Goal: Task Accomplishment & Management: Manage account settings

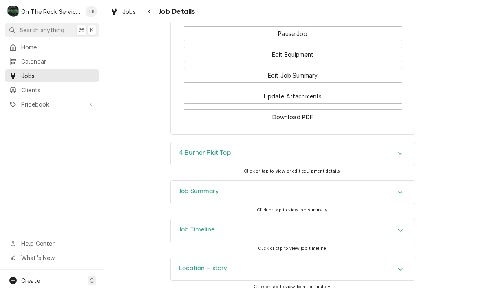
scroll to position [922, 0]
click at [289, 96] on button "Update Attachments" at bounding box center [293, 96] width 218 height 15
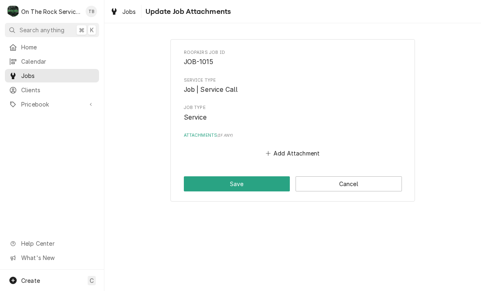
click at [291, 154] on button "Add Attachment" at bounding box center [292, 153] width 57 height 11
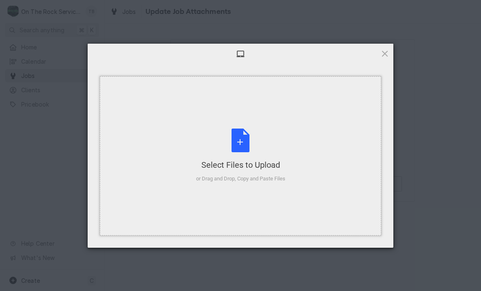
click at [243, 146] on div "Select Files to Upload or Drag and Drop, Copy and Paste Files" at bounding box center [240, 155] width 89 height 54
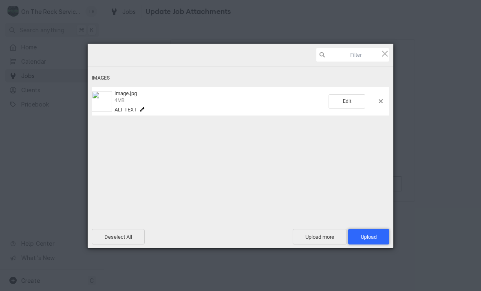
click at [371, 237] on span "Upload 1" at bounding box center [369, 237] width 16 height 6
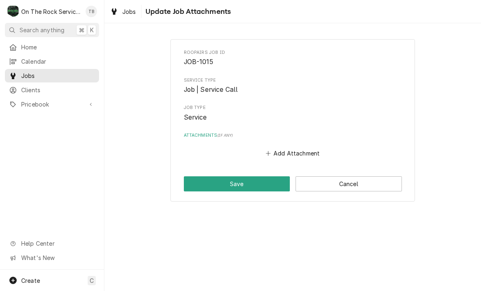
click at [235, 180] on button "Save" at bounding box center [237, 183] width 106 height 15
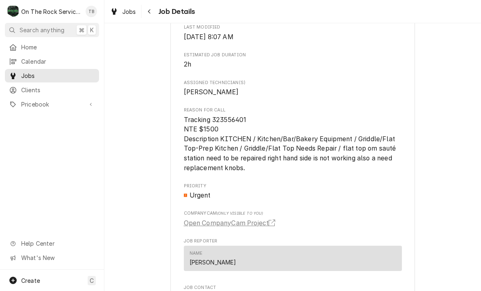
scroll to position [504, 0]
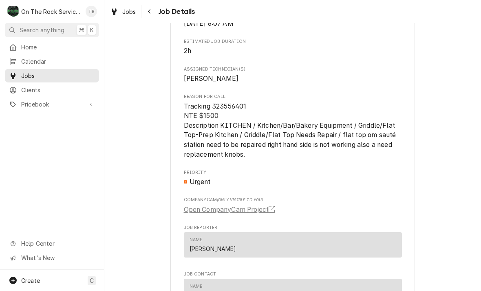
click at [254, 210] on link "Open CompanyCam Project" at bounding box center [231, 210] width 95 height 10
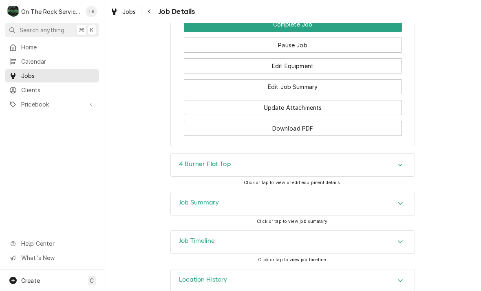
scroll to position [917, 0]
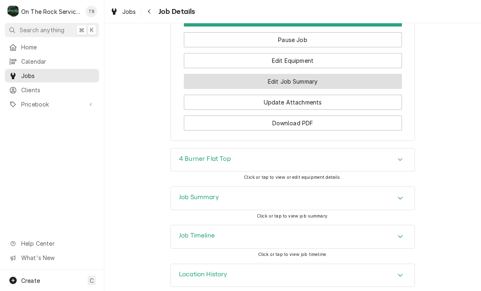
click at [288, 77] on button "Edit Job Summary" at bounding box center [293, 81] width 218 height 15
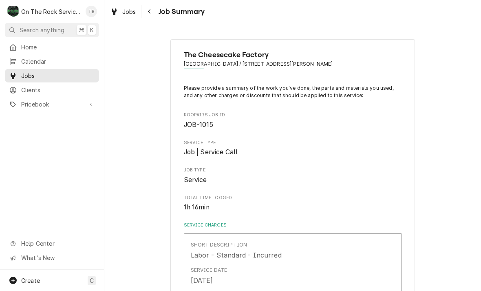
scroll to position [-1, 0]
click at [120, 16] on div "Jobs" at bounding box center [122, 12] width 29 height 10
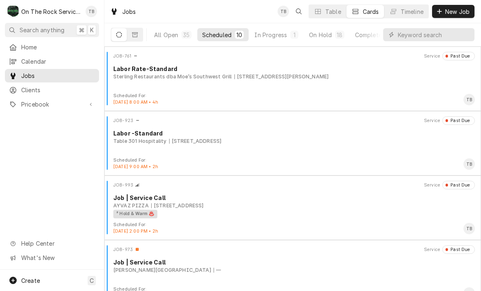
click at [228, 39] on button "Scheduled 10" at bounding box center [223, 34] width 52 height 13
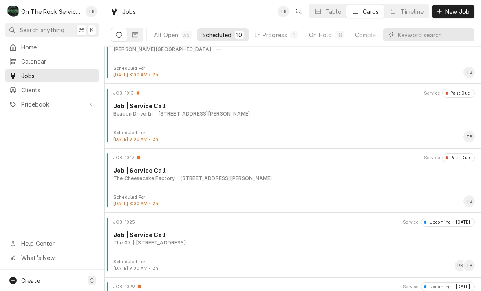
scroll to position [222, 0]
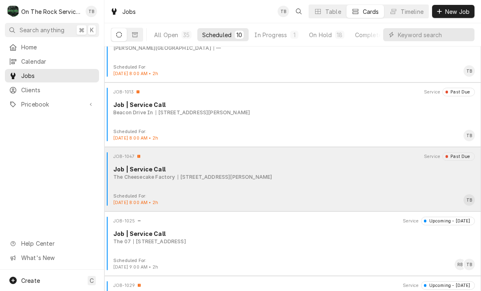
click at [296, 187] on div "JOB-1047 Service Past Due Job | Service Call The Cheesecake Factory 700 Haywood…" at bounding box center [293, 172] width 370 height 41
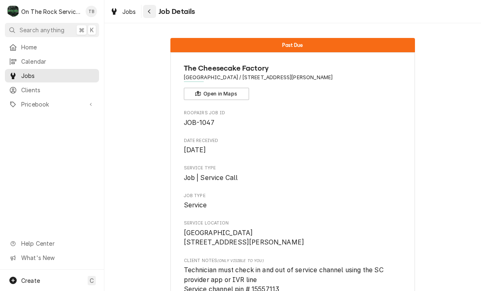
click at [156, 13] on button "Navigate back" at bounding box center [149, 11] width 13 height 13
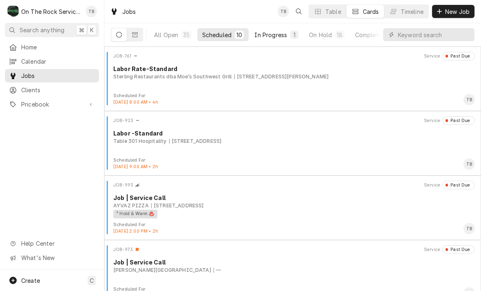
click at [272, 36] on div "In Progress" at bounding box center [270, 35] width 33 height 9
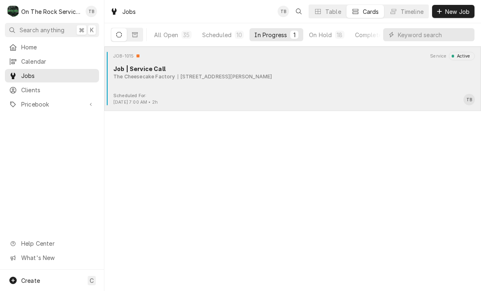
click at [257, 89] on div "JOB-1015 Service Active Job | Service Call The Cheesecake Factory 700 Haywood R…" at bounding box center [293, 72] width 370 height 41
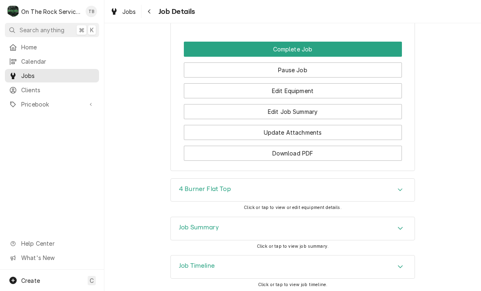
scroll to position [887, 0]
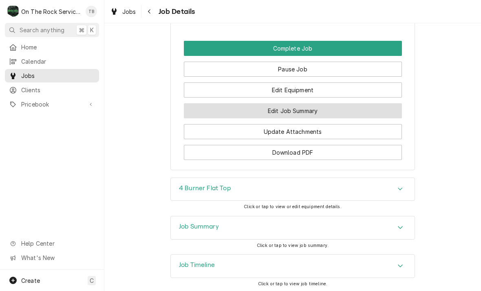
click at [295, 107] on button "Edit Job Summary" at bounding box center [293, 110] width 218 height 15
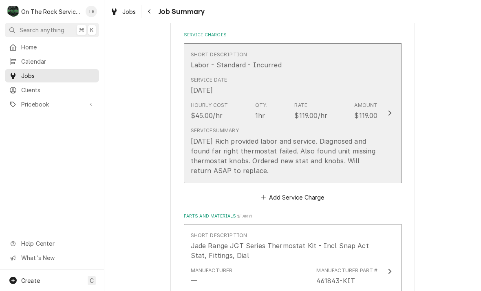
click at [343, 168] on div "8/25/25 Rich provided labor and service. Diagnosed and found far right thermost…" at bounding box center [284, 155] width 187 height 39
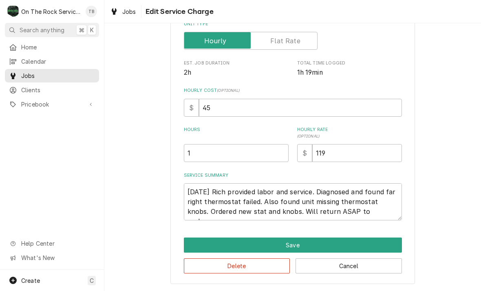
scroll to position [112, 0]
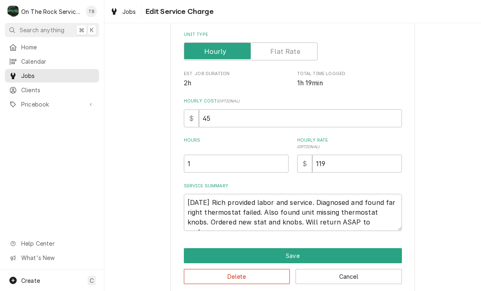
type textarea "x"
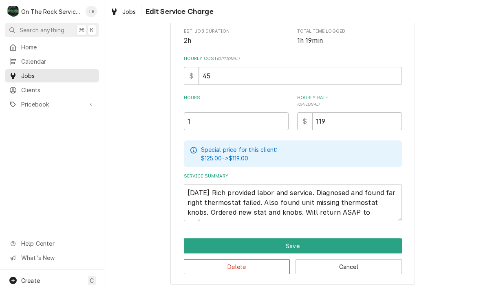
scroll to position [156, 0]
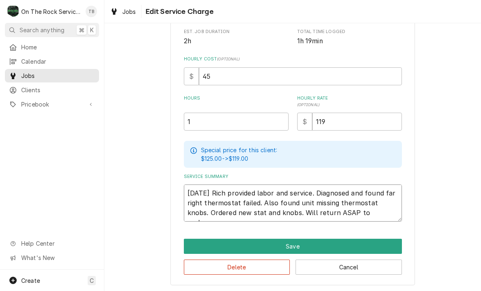
click at [377, 214] on textarea "8/25/25 Rich provided labor and service. Diagnosed and found far right thermost…" at bounding box center [293, 202] width 218 height 37
type textarea "8/25/25 Rich provided labor and service. Diagnosed and found far right thermost…"
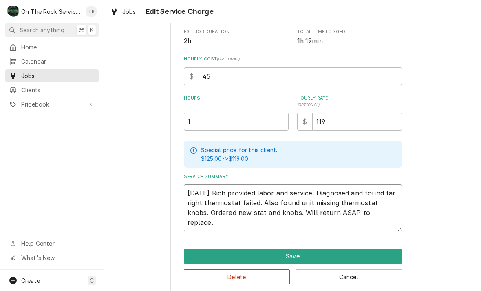
type textarea "x"
type textarea "8/25/25 Rich provided labor and service. Diagnosed and found far right thermost…"
type textarea "x"
type textarea "8/25/25 Rich provided labor and service. Diagnosed and found far right thermost…"
type textarea "x"
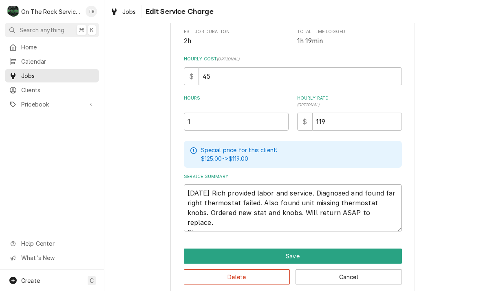
type textarea "8/25/25 Rich provided labor and service. Diagnosed and found far right thermost…"
type textarea "x"
type textarea "8/25/25 Rich provided labor and service. Diagnosed and found far right thermost…"
type textarea "x"
type textarea "8/25/25 Rich provided labor and service. Diagnosed and found far right thermost…"
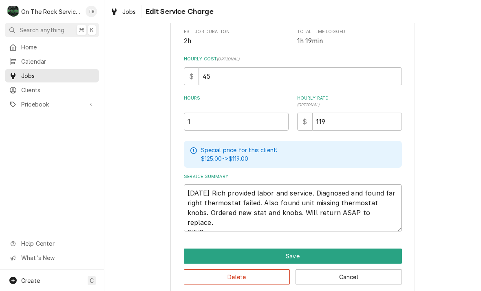
type textarea "x"
type textarea "8/25/25 Rich provided labor and service. Diagnosed and found far right thermost…"
type textarea "x"
type textarea "8/25/25 Rich provided labor and service. Diagnosed and found far right thermost…"
type textarea "x"
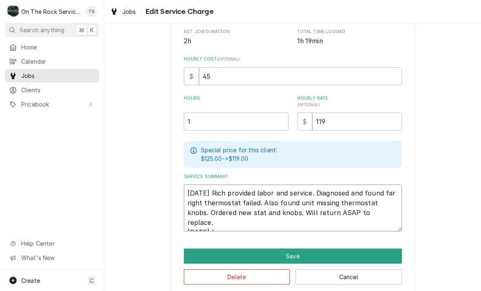
type textarea "8/25/25 Rich provided labor and service. Diagnosed and found far right thermost…"
type textarea "x"
type textarea "8/25/25 Rich provided labor and service. Diagnosed and found far right thermost…"
type textarea "x"
type textarea "8/25/25 Rich provided labor and service. Diagnosed and found far right thermost…"
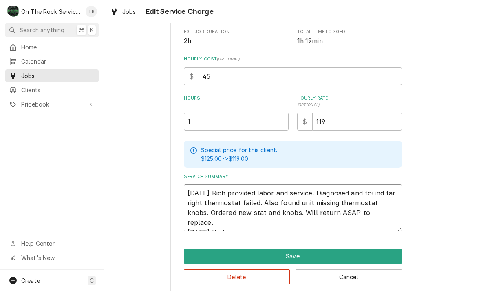
type textarea "x"
type textarea "8/25/25 Rich provided labor and service. Diagnosed and found far right thermost…"
type textarea "x"
type textarea "8/25/25 Rich provided labor and service. Diagnosed and found far right thermost…"
type textarea "x"
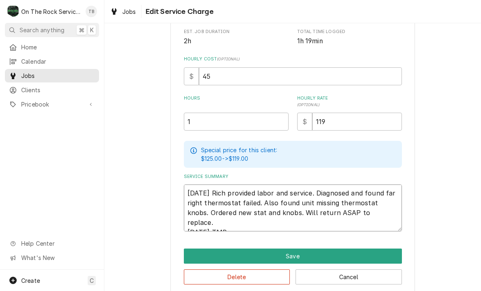
type textarea "8/25/25 Rich provided labor and service. Diagnosed and found far right thermost…"
type textarea "x"
type textarea "8/25/25 Rich provided labor and service. Diagnosed and found far right thermost…"
type textarea "x"
type textarea "8/25/25 Rich provided labor and service. Diagnosed and found far right thermost…"
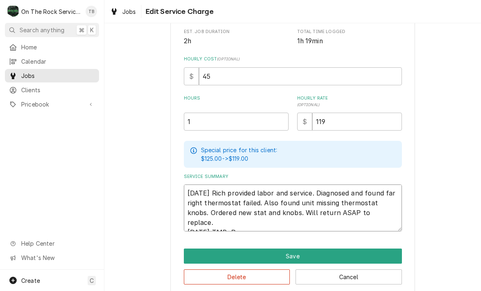
type textarea "x"
type textarea "8/25/25 Rich provided labor and service. Diagnosed and found far right thermost…"
type textarea "x"
type textarea "8/25/25 Rich provided labor and service. Diagnosed and found far right thermost…"
type textarea "x"
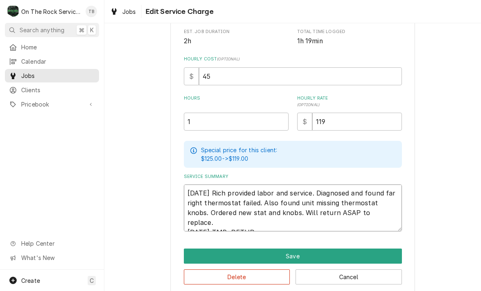
type textarea "8/25/25 Rich provided labor and service. Diagnosed and found far right thermost…"
type textarea "x"
type textarea "8/25/25 Rich provided labor and service. Diagnosed and found far right thermost…"
type textarea "x"
type textarea "8/25/25 Rich provided labor and service. Diagnosed and found far right thermost…"
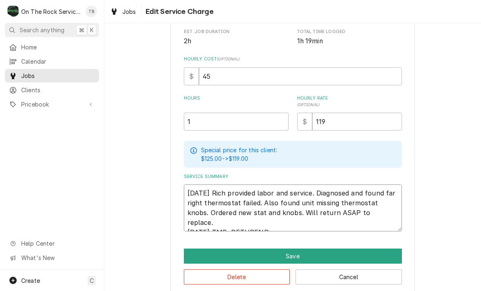
type textarea "x"
type textarea "8/25/25 Rich provided labor and service. Diagnosed and found far right thermost…"
type textarea "x"
type textarea "8/25/25 Rich provided labor and service. Diagnosed and found far right thermost…"
type textarea "x"
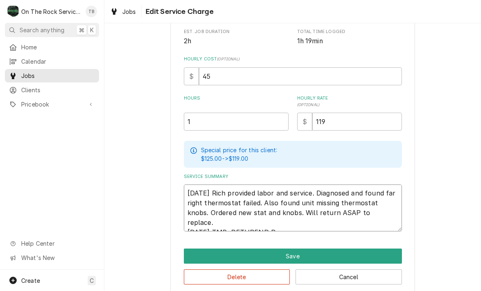
type textarea "8/25/25 Rich provided labor and service. Diagnosed and found far right thermost…"
type textarea "x"
type textarea "8/25/25 Rich provided labor and service. Diagnosed and found far right thermost…"
type textarea "x"
type textarea "8/25/25 Rich provided labor and service. Diagnosed and found far right thermost…"
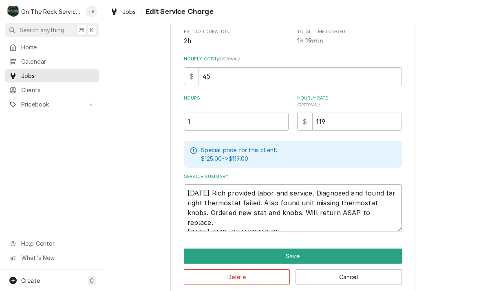
type textarea "x"
type textarea "8/25/25 Rich provided labor and service. Diagnosed and found far right thermost…"
type textarea "x"
type textarea "8/25/25 Rich provided labor and service. Diagnosed and found far right thermost…"
type textarea "x"
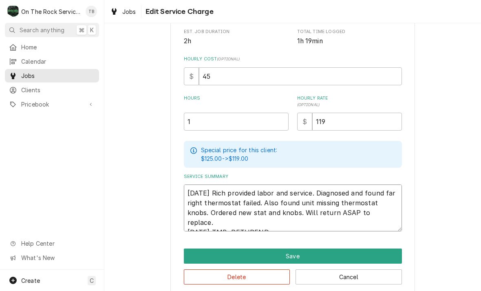
type textarea "8/25/25 Rich provided labor and service. Diagnosed and found far right thermost…"
type textarea "x"
type textarea "8/25/25 Rich provided labor and service. Diagnosed and found far right thermost…"
type textarea "x"
type textarea "8/25/25 Rich provided labor and service. Diagnosed and found far right thermost…"
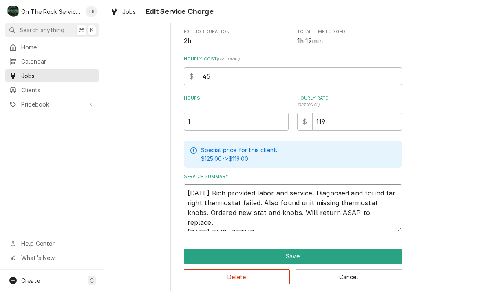
type textarea "x"
type textarea "8/25/25 Rich provided labor and service. Diagnosed and found far right thermost…"
type textarea "x"
type textarea "8/25/25 Rich provided labor and service. Diagnosed and found far right thermost…"
type textarea "x"
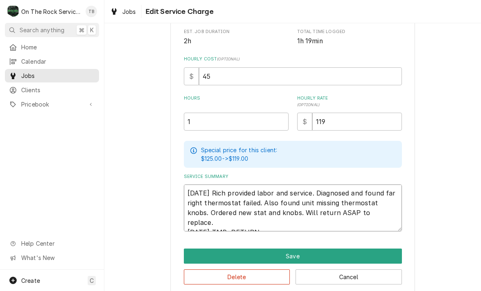
type textarea "8/25/25 Rich provided labor and service. Diagnosed and found far right thermost…"
type textarea "x"
type textarea "8/25/25 Rich provided labor and service. Diagnosed and found far right thermost…"
type textarea "x"
type textarea "8/25/25 Rich provided labor and service. Diagnosed and found far right thermost…"
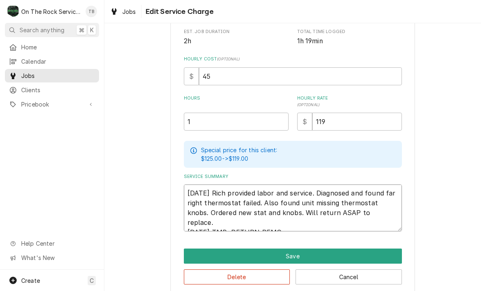
type textarea "x"
type textarea "8/25/25 Rich provided labor and service. Diagnosed and found far right thermost…"
type textarea "x"
type textarea "8/25/25 Rich provided labor and service. Diagnosed and found far right thermost…"
type textarea "x"
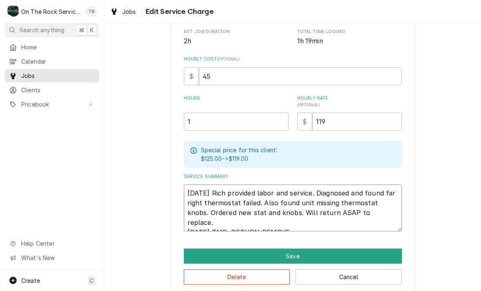
type textarea "8/25/25 Rich provided labor and service. Diagnosed and found far right thermost…"
type textarea "x"
type textarea "8/25/25 Rich provided labor and service. Diagnosed and found far right thermost…"
type textarea "x"
type textarea "8/25/25 Rich provided labor and service. Diagnosed and found far right thermost…"
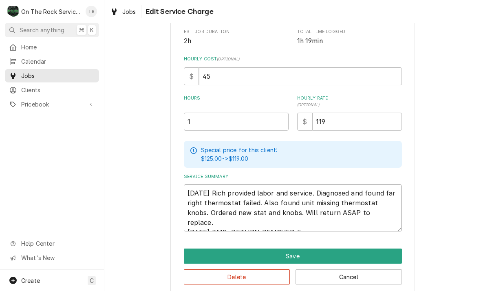
type textarea "x"
type textarea "8/25/25 Rich provided labor and service. Diagnosed and found far right thermost…"
type textarea "x"
type textarea "8/25/25 Rich provided labor and service. Diagnosed and found far right thermost…"
type textarea "x"
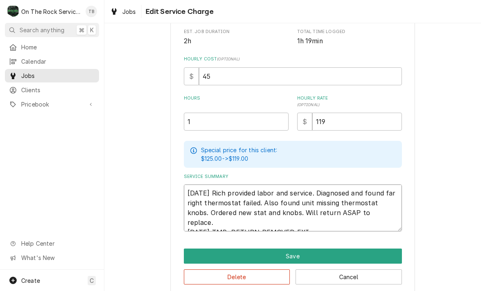
type textarea "8/25/25 Rich provided labor and service. Diagnosed and found far right thermost…"
type textarea "x"
type textarea "8/25/25 Rich provided labor and service. Diagnosed and found far right thermost…"
type textarea "x"
type textarea "8/25/25 Rich provided labor and service. Diagnosed and found far right thermost…"
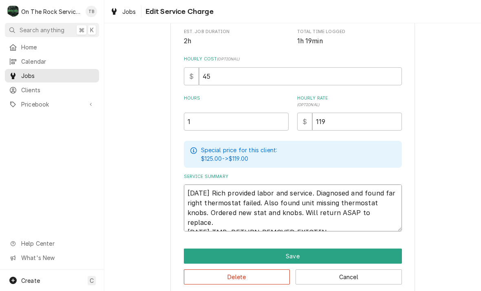
type textarea "x"
type textarea "8/25/25 Rich provided labor and service. Diagnosed and found far right thermost…"
type textarea "x"
type textarea "8/25/25 Rich provided labor and service. Diagnosed and found far right thermost…"
type textarea "x"
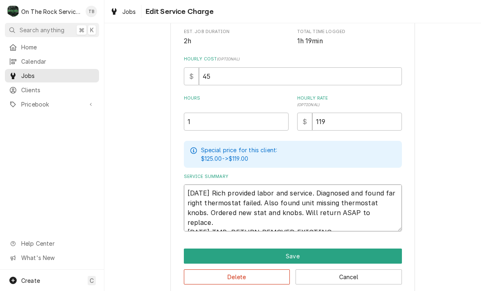
type textarea "8/25/25 Rich provided labor and service. Diagnosed and found far right thermost…"
type textarea "x"
type textarea "8/25/25 Rich provided labor and service. Diagnosed and found far right thermost…"
type textarea "x"
type textarea "8/25/25 Rich provided labor and service. Diagnosed and found far right thermost…"
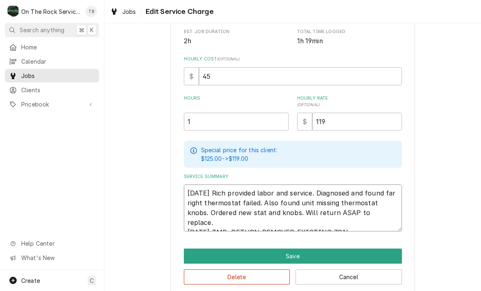
type textarea "x"
type textarea "8/25/25 Rich provided labor and service. Diagnosed and found far right thermost…"
type textarea "x"
type textarea "8/25/25 Rich provided labor and service. Diagnosed and found far right thermost…"
type textarea "x"
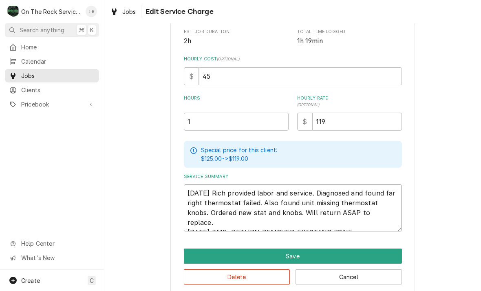
type textarea "8/25/25 Rich provided labor and service. Diagnosed and found far right thermost…"
type textarea "x"
type textarea "8/25/25 Rich provided labor and service. Diagnosed and found far right thermost…"
type textarea "x"
type textarea "8/25/25 Rich provided labor and service. Diagnosed and found far right thermost…"
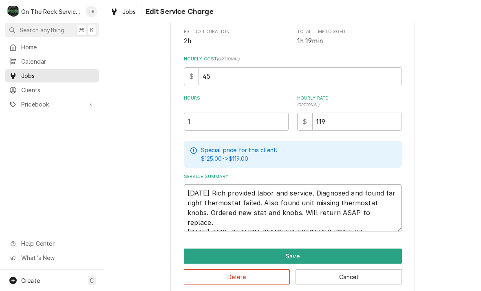
type textarea "x"
type textarea "8/25/25 Rich provided labor and service. Diagnosed and found far right thermost…"
type textarea "x"
type textarea "8/25/25 Rich provided labor and service. Diagnosed and found far right thermost…"
type textarea "x"
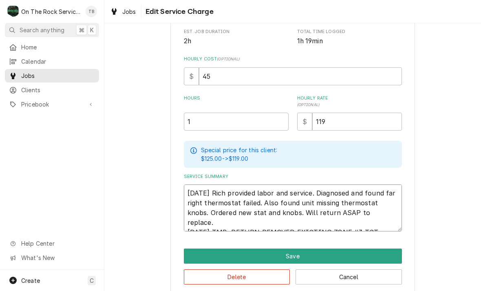
type textarea "8/25/25 Rich provided labor and service. Diagnosed and found far right thermost…"
type textarea "x"
type textarea "8/25/25 Rich provided labor and service. Diagnosed and found far right thermost…"
type textarea "x"
type textarea "8/25/25 Rich provided labor and service. Diagnosed and found far right thermost…"
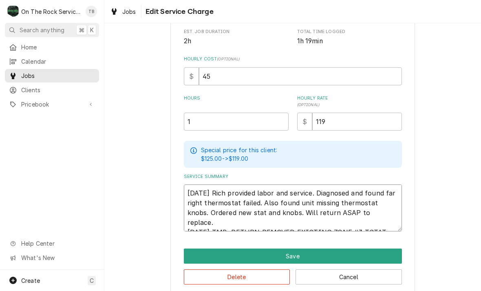
type textarea "x"
type textarea "8/25/25 Rich provided labor and service. Diagnosed and found far right thermost…"
type textarea "x"
type textarea "8/25/25 Rich provided labor and service. Diagnosed and found far right thermost…"
type textarea "x"
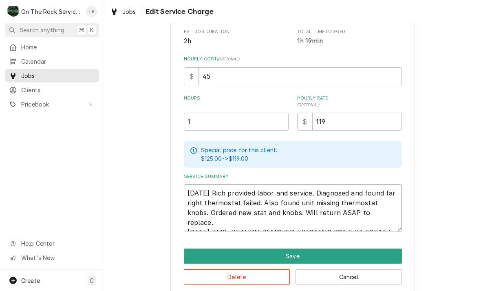
type textarea "8/25/25 Rich provided labor and service. Diagnosed and found far right thermost…"
type textarea "x"
type textarea "8/25/25 Rich provided labor and service. Diagnosed and found far right thermost…"
type textarea "x"
type textarea "8/25/25 Rich provided labor and service. Diagnosed and found far right thermost…"
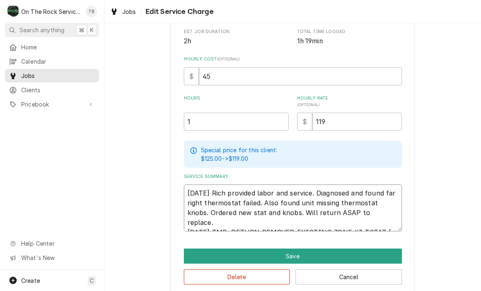
type textarea "x"
type textarea "8/25/25 Rich provided labor and service. Diagnosed and found far right thermost…"
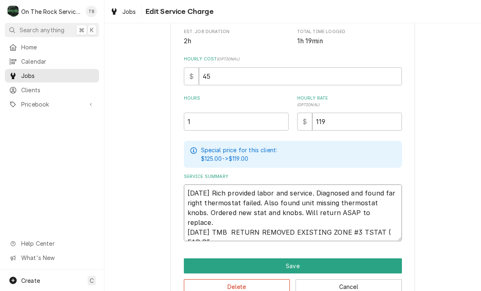
type textarea "x"
type textarea "8/25/25 Rich provided labor and service. Diagnosed and found far right thermost…"
type textarea "x"
type textarea "8/25/25 Rich provided labor and service. Diagnosed and found far right thermost…"
type textarea "x"
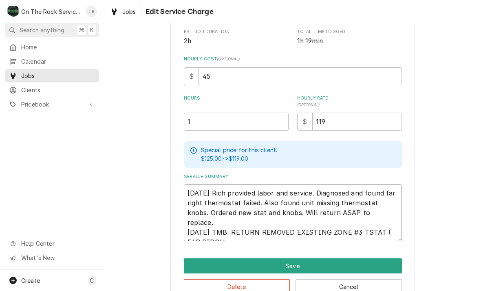
type textarea "8/25/25 Rich provided labor and service. Diagnosed and found far right thermost…"
type textarea "x"
type textarea "8/25/25 Rich provided labor and service. Diagnosed and found far right thermost…"
type textarea "x"
type textarea "8/25/25 Rich provided labor and service. Diagnosed and found far right thermost…"
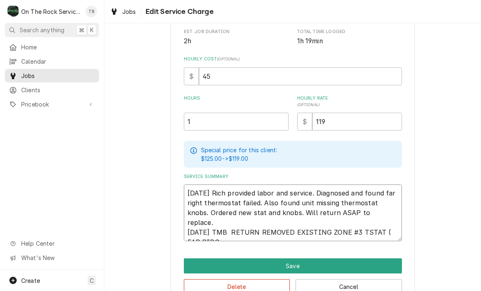
type textarea "x"
type textarea "8/25/25 Rich provided labor and service. Diagnosed and found far right thermost…"
type textarea "x"
type textarea "8/25/25 Rich provided labor and service. Diagnosed and found far right thermost…"
type textarea "x"
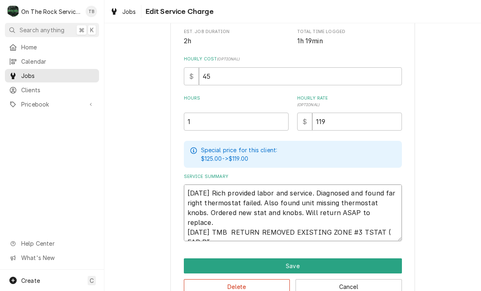
type textarea "8/25/25 Rich provided labor and service. Diagnosed and found far right thermost…"
type textarea "x"
type textarea "8/25/25 Rich provided labor and service. Diagnosed and found far right thermost…"
type textarea "x"
type textarea "8/25/25 Rich provided labor and service. Diagnosed and found far right thermost…"
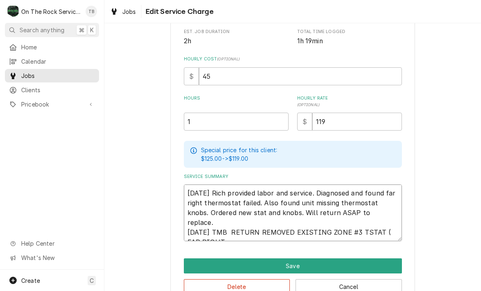
type textarea "x"
type textarea "8/25/25 Rich provided labor and service. Diagnosed and found far right thermost…"
type textarea "x"
type textarea "8/25/25 Rich provided labor and service. Diagnosed and found far right thermost…"
type textarea "x"
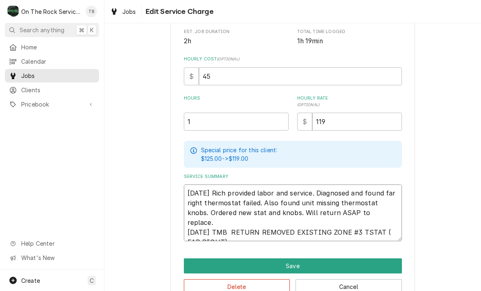
type textarea "8/25/25 Rich provided labor and service. Diagnosed and found far right thermost…"
type textarea "x"
type textarea "8/25/25 Rich provided labor and service. Diagnosed and found far right thermost…"
type textarea "x"
type textarea "8/25/25 Rich provided labor and service. Diagnosed and found far right thermost…"
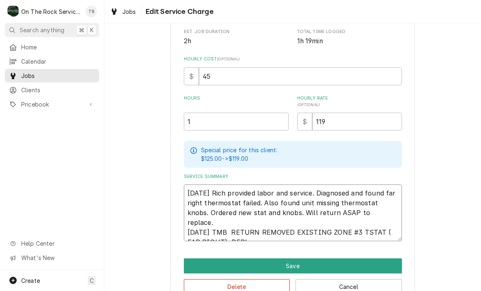
type textarea "x"
type textarea "8/25/25 Rich provided labor and service. Diagnosed and found far right thermost…"
type textarea "x"
type textarea "8/25/25 Rich provided labor and service. Diagnosed and found far right thermost…"
type textarea "x"
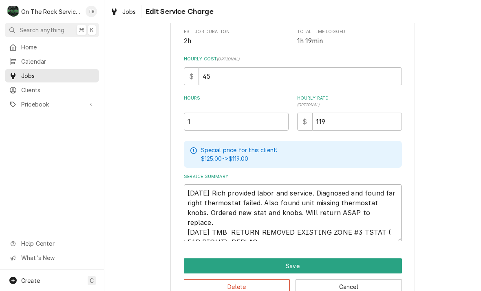
type textarea "8/25/25 Rich provided labor and service. Diagnosed and found far right thermost…"
type textarea "x"
type textarea "8/25/25 Rich provided labor and service. Diagnosed and found far right thermost…"
type textarea "x"
type textarea "8/25/25 Rich provided labor and service. Diagnosed and found far right thermost…"
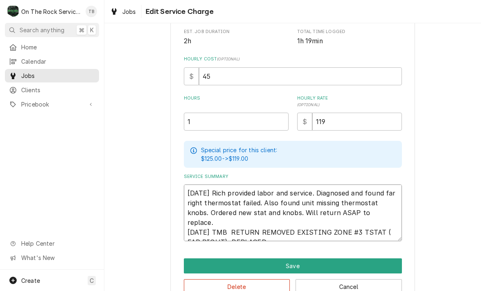
type textarea "x"
type textarea "8/25/25 Rich provided labor and service. Diagnosed and found far right thermost…"
type textarea "x"
type textarea "8/25/25 Rich provided labor and service. Diagnosed and found far right thermost…"
type textarea "x"
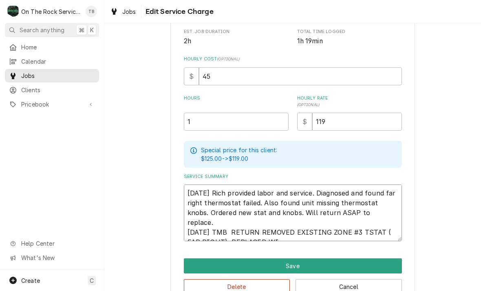
type textarea "8/25/25 Rich provided labor and service. Diagnosed and found far right thermost…"
type textarea "x"
type textarea "8/25/25 Rich provided labor and service. Diagnosed and found far right thermost…"
type textarea "x"
type textarea "8/25/25 Rich provided labor and service. Diagnosed and found far right thermost…"
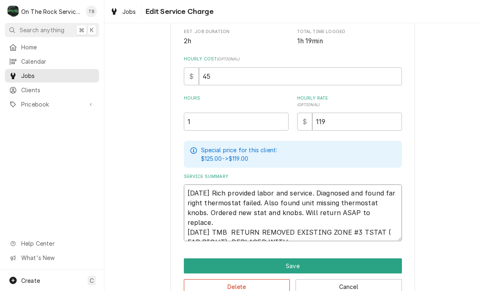
type textarea "x"
type textarea "8/25/25 Rich provided labor and service. Diagnosed and found far right thermost…"
type textarea "x"
type textarea "8/25/25 Rich provided labor and service. Diagnosed and found far right thermost…"
type textarea "x"
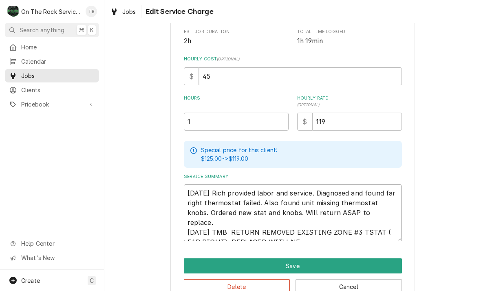
type textarea "8/25/25 Rich provided labor and service. Diagnosed and found far right thermost…"
type textarea "x"
type textarea "8/25/25 Rich provided labor and service. Diagnosed and found far right thermost…"
type textarea "x"
type textarea "8/25/25 Rich provided labor and service. Diagnosed and found far right thermost…"
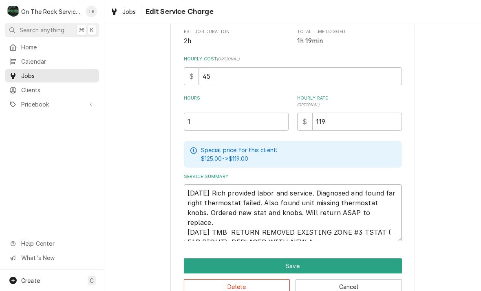
type textarea "x"
type textarea "8/25/25 Rich provided labor and service. Diagnosed and found far right thermost…"
type textarea "x"
type textarea "8/25/25 Rich provided labor and service. Diagnosed and found far right thermost…"
type textarea "x"
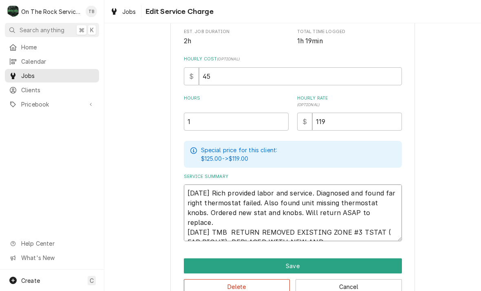
type textarea "8/25/25 Rich provided labor and service. Diagnosed and found far right thermost…"
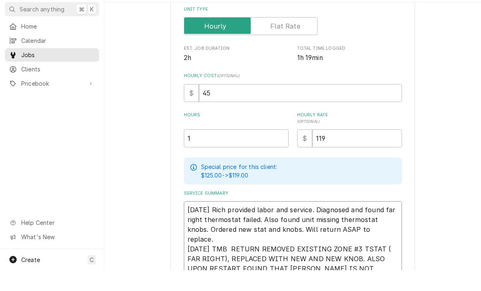
scroll to position [119, 0]
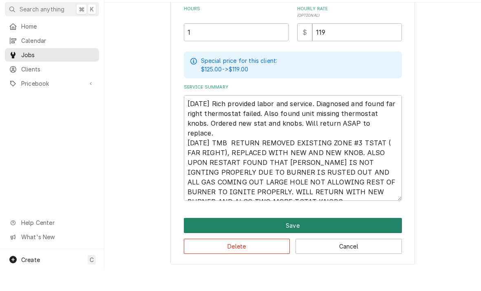
click at [296, 238] on button "Save" at bounding box center [293, 245] width 218 height 15
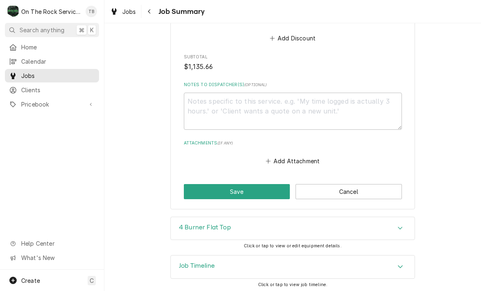
scroll to position [916, 0]
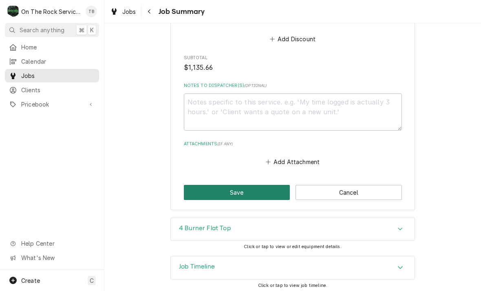
click at [251, 192] on button "Save" at bounding box center [237, 192] width 106 height 15
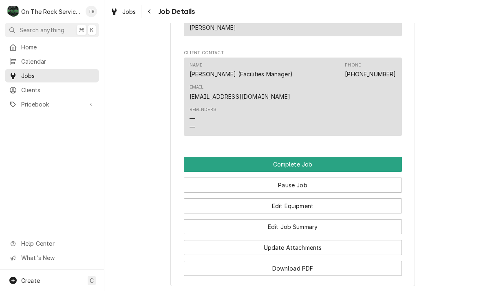
scroll to position [832, 0]
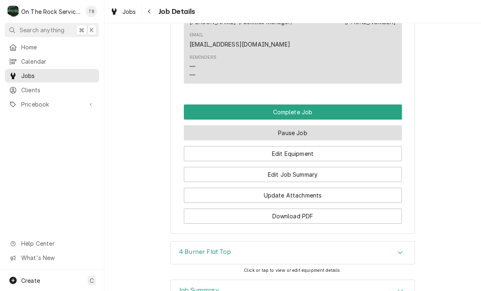
click at [301, 132] on button "Pause Job" at bounding box center [293, 132] width 218 height 15
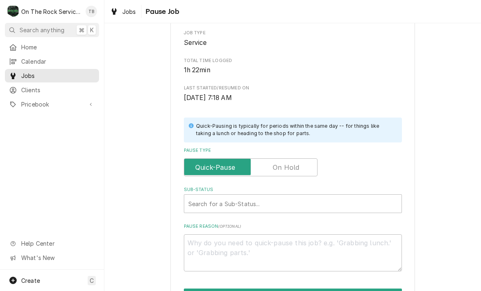
scroll to position [104, 0]
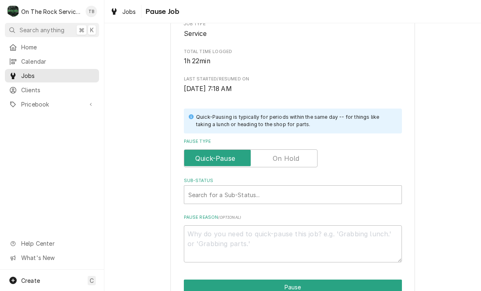
click at [313, 154] on input "Pause Type" at bounding box center [250, 158] width 126 height 18
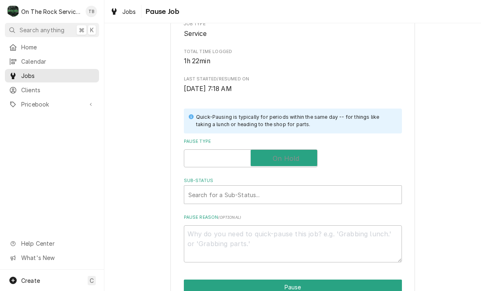
checkbox input "true"
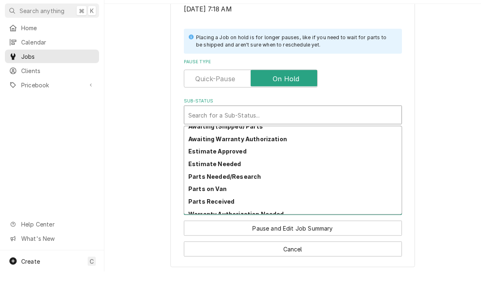
scroll to position [57, 0]
click at [243, 192] on strong "Parts Needed/Research" at bounding box center [224, 195] width 73 height 7
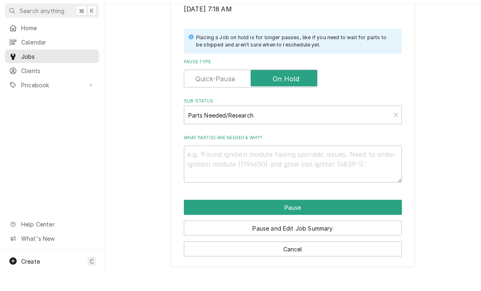
scroll to position [154, 0]
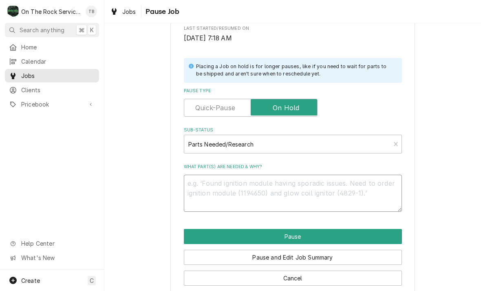
click at [226, 185] on textarea "What part(s) are needed & why?" at bounding box center [293, 192] width 218 height 37
type textarea "x"
type textarea "B"
type textarea "x"
type textarea "BU"
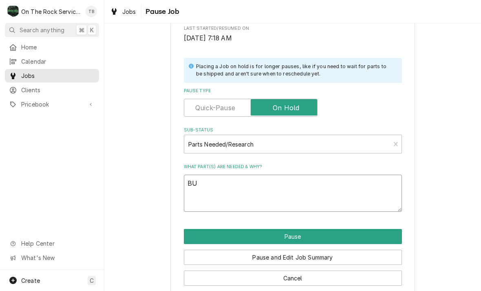
type textarea "x"
type textarea "BUR"
type textarea "x"
type textarea "BURN"
type textarea "x"
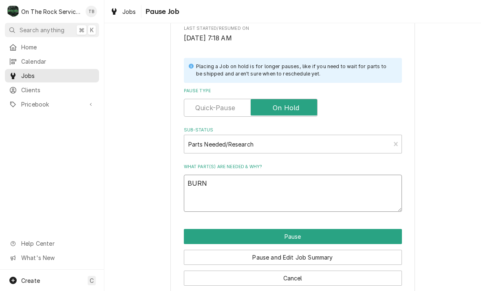
type textarea "BURNE"
type textarea "x"
type textarea "BURNER"
type textarea "x"
type textarea "BURNER"
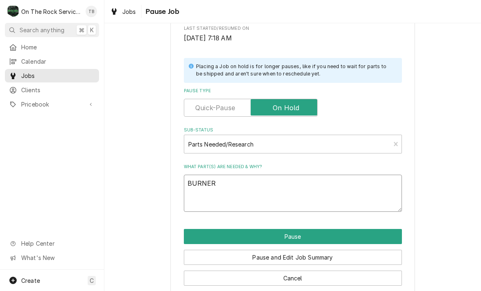
type textarea "x"
type textarea "BURNER A"
type textarea "x"
type textarea "BURNER AN"
type textarea "x"
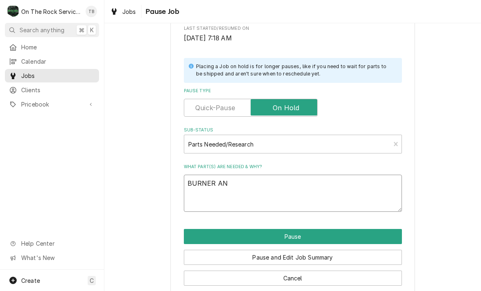
type textarea "BURNER AND"
type textarea "x"
type textarea "BURNER AND"
type textarea "x"
type textarea "BURNER AND T"
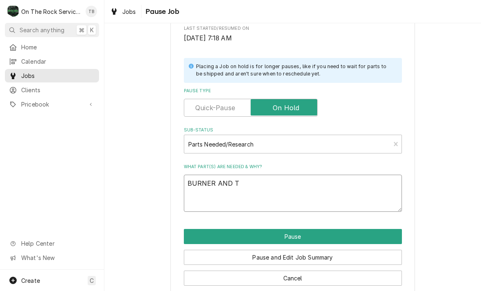
type textarea "x"
type textarea "BURNER AND TW"
type textarea "x"
type textarea "BURNER AND TWO"
type textarea "x"
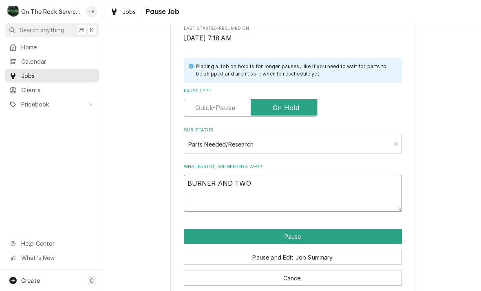
type textarea "BURNER AND TWO"
type textarea "x"
type textarea "BURNER AND TWO M"
type textarea "x"
type textarea "BURNER AND TWO MO"
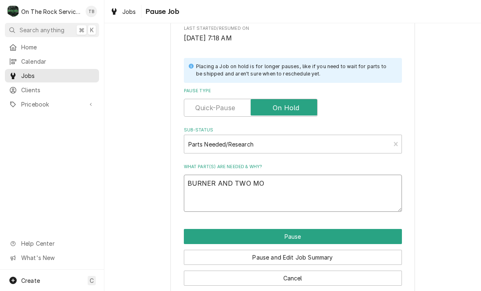
type textarea "x"
type textarea "BURNER AND TWO MOR"
type textarea "x"
type textarea "BURNER AND TWO MORE"
type textarea "x"
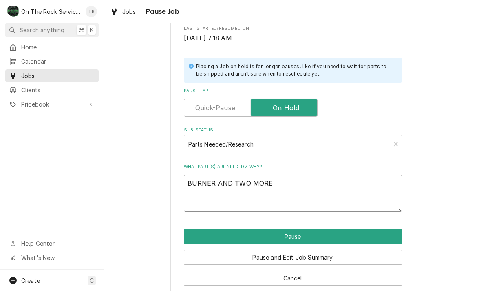
type textarea "BURNER AND TWO MORE"
type textarea "x"
type textarea "BURNER AND TWO MORE."
type textarea "x"
type textarea "BURNER AND TWO MORE."
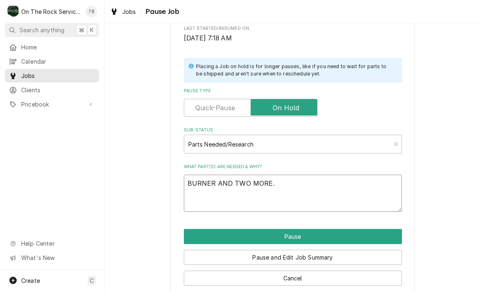
type textarea "x"
type textarea "BURNER AND TWO MORE. K"
type textarea "x"
type textarea "BURNER AND TWO MORE. KN"
type textarea "x"
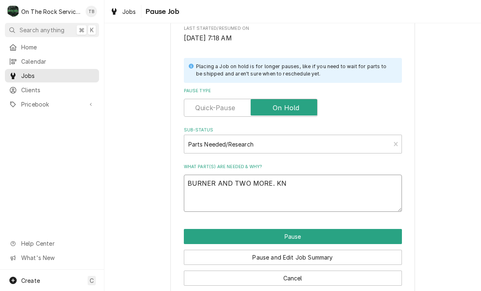
type textarea "BURNER AND TWO MORE. KNO"
type textarea "x"
type textarea "BURNER AND TWO MORE. KNOB"
type textarea "x"
type textarea "BURNER AND TWO MORE. KNOBS"
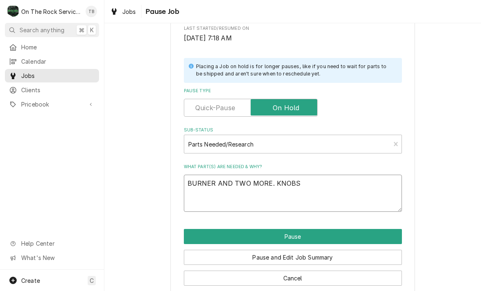
type textarea "x"
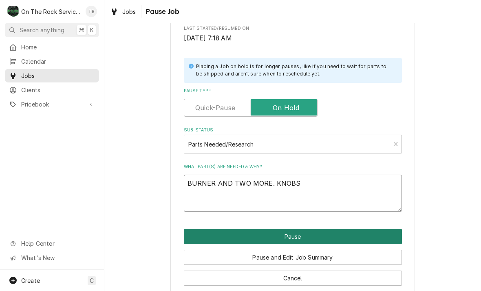
type textarea "BURNER AND TWO MORE. KNOBS"
click at [316, 231] on button "Pause" at bounding box center [293, 236] width 218 height 15
type textarea "x"
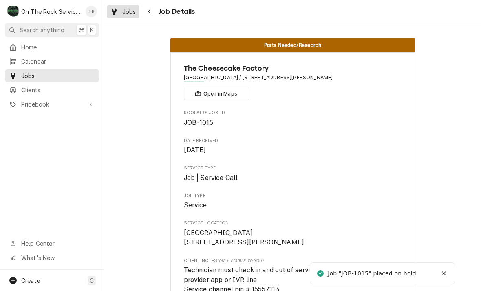
click at [131, 15] on span "Jobs" at bounding box center [129, 11] width 14 height 9
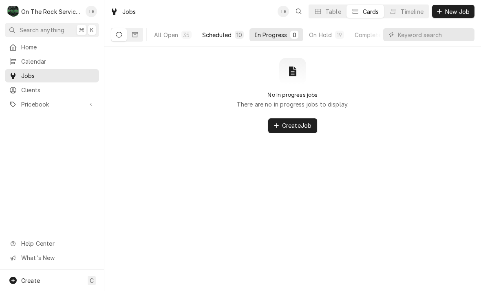
click at [225, 34] on div "Scheduled" at bounding box center [216, 35] width 29 height 9
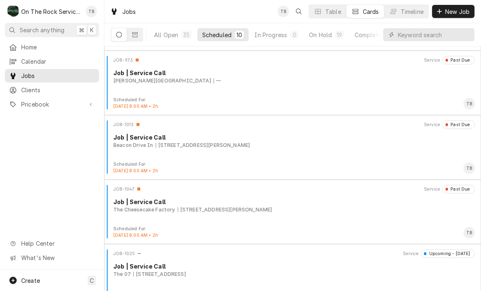
scroll to position [197, 0]
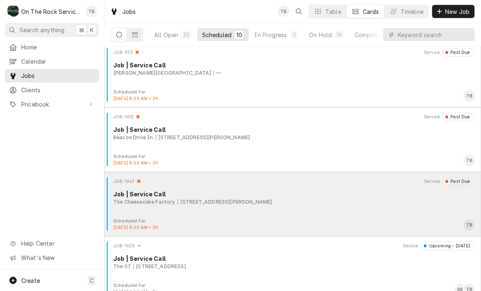
click at [272, 202] on div "700 Haywood Rd, Greenville, SC 29607" at bounding box center [225, 201] width 95 height 7
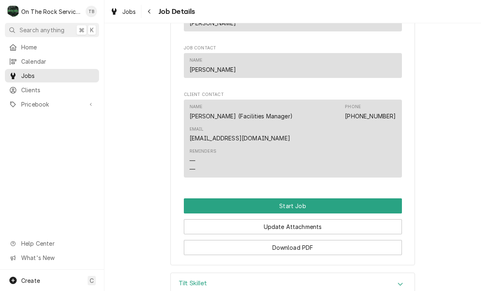
scroll to position [642, 0]
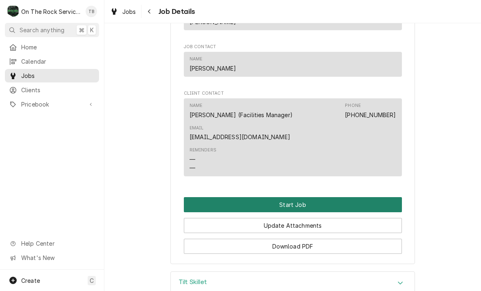
click at [296, 206] on button "Start Job" at bounding box center [293, 204] width 218 height 15
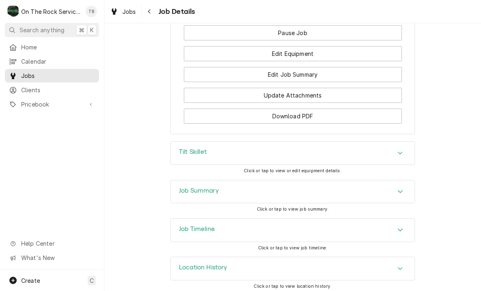
scroll to position [861, 0]
click at [399, 266] on icon "Accordion Header" at bounding box center [400, 269] width 6 height 7
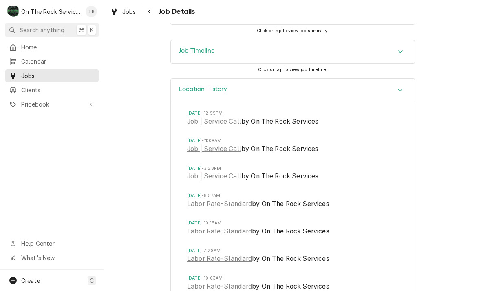
scroll to position [1050, 0]
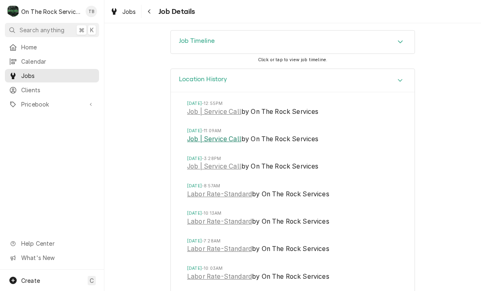
click at [204, 135] on link "Job | Service Call" at bounding box center [214, 139] width 54 height 10
click at [211, 161] on link "Job | Service Call" at bounding box center [214, 166] width 54 height 10
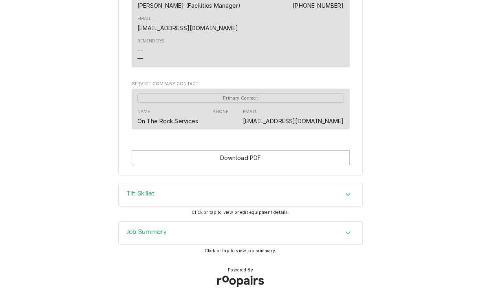
scroll to position [661, 0]
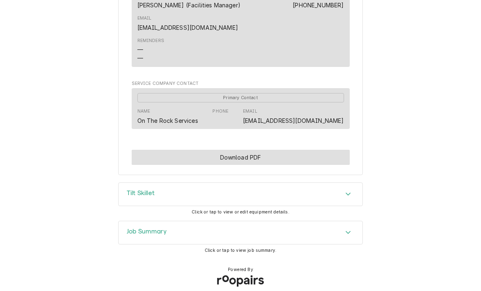
click at [256, 155] on button "Download PDF" at bounding box center [241, 157] width 218 height 15
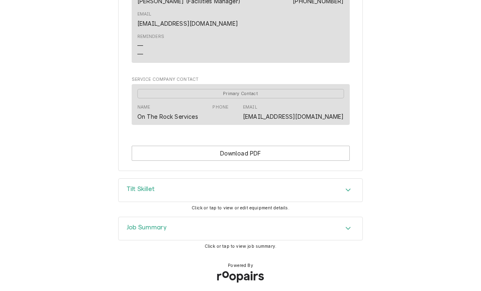
scroll to position [665, 0]
click at [141, 224] on h3 "Job Summary" at bounding box center [147, 228] width 40 height 8
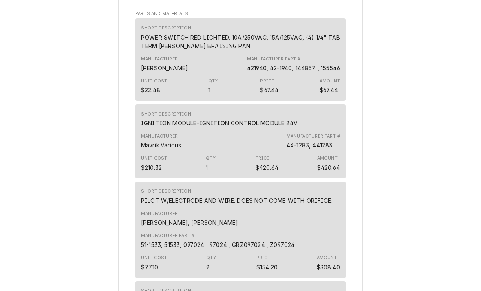
scroll to position [1200, 0]
click at [111, 143] on div "Job Summary Roopairs Job ID JOB-942 Service Type Job | Service Call Job Type Se…" at bounding box center [240, 186] width 481 height 1008
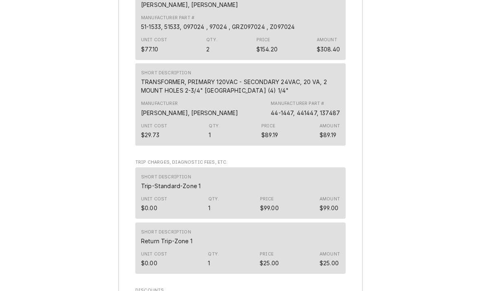
scroll to position [1420, 0]
